Goal: Task Accomplishment & Management: Complete application form

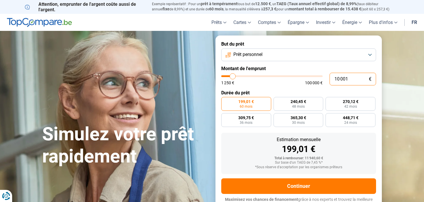
drag, startPoint x: 353, startPoint y: 79, endPoint x: 317, endPoint y: 82, distance: 36.8
click at [317, 82] on div "10 001 € 1 250 € 100 000 €" at bounding box center [298, 79] width 155 height 13
type input "3"
type input "1250"
type input "30"
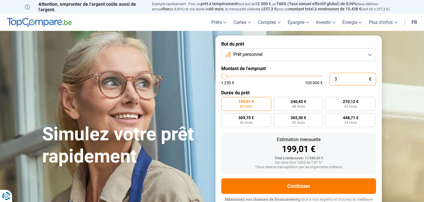
type input "1250"
type input "300"
type input "1250"
type input "3 000"
type input "3000"
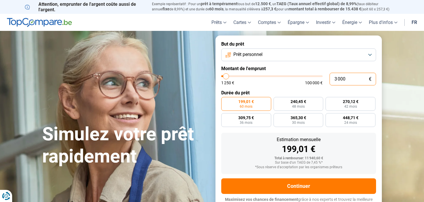
type input "30 000"
type input "30000"
radio input "false"
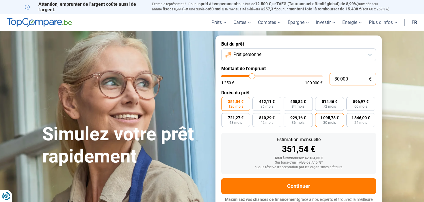
scroll to position [6, 0]
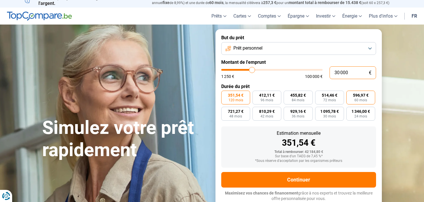
type input "30 000"
click at [360, 99] on span "60 mois" at bounding box center [361, 100] width 13 height 3
click at [350, 95] on input "596,97 € 60 mois" at bounding box center [349, 93] width 4 height 4
radio input "true"
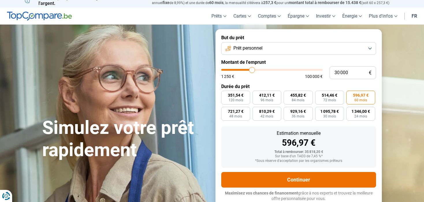
click at [333, 179] on button "Continuer" at bounding box center [298, 180] width 155 height 16
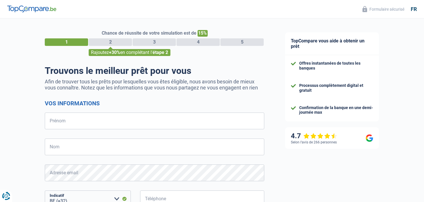
select select "32"
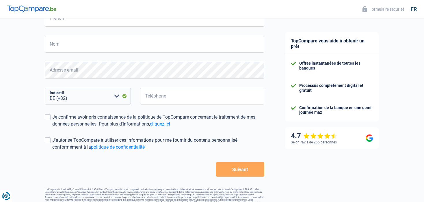
scroll to position [112, 0]
